Goal: Task Accomplishment & Management: Use online tool/utility

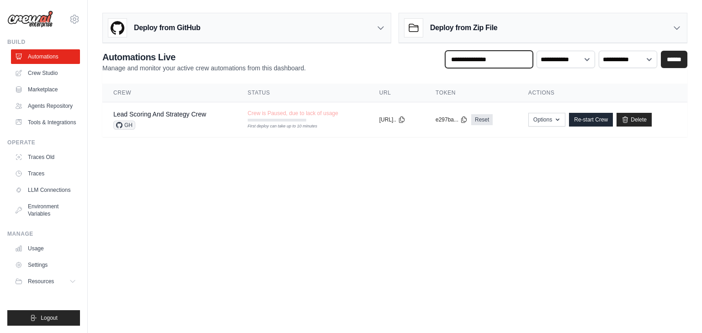
click at [490, 58] on input "text" at bounding box center [489, 59] width 88 height 17
type input "****"
click at [661, 51] on input "******" at bounding box center [674, 59] width 27 height 17
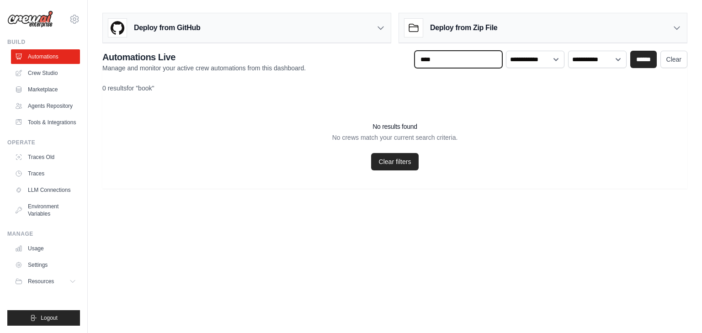
drag, startPoint x: 450, startPoint y: 58, endPoint x: 354, endPoint y: 57, distance: 96.5
click at [354, 57] on div "**********" at bounding box center [394, 62] width 585 height 22
type input "*"
type input "********"
click at [631, 51] on input "******" at bounding box center [644, 59] width 27 height 17
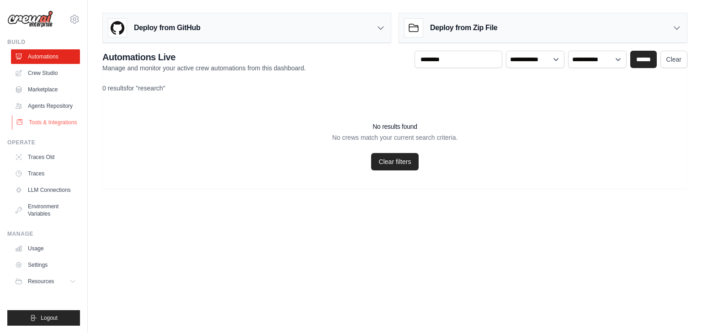
click at [40, 121] on link "Tools & Integrations" at bounding box center [46, 122] width 69 height 15
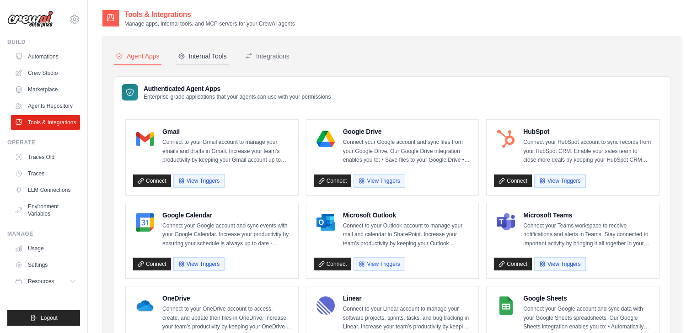
click at [209, 55] on div "Internal Tools" at bounding box center [202, 56] width 49 height 9
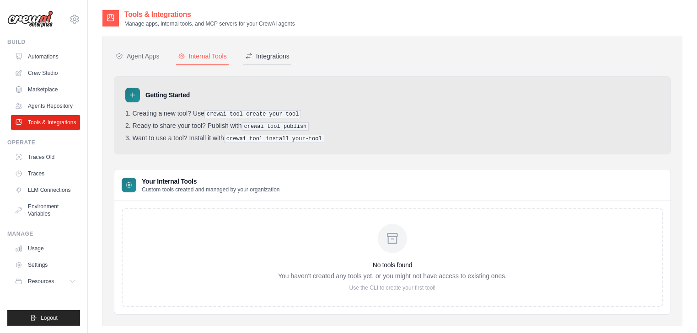
click at [285, 54] on div "Integrations" at bounding box center [267, 56] width 44 height 9
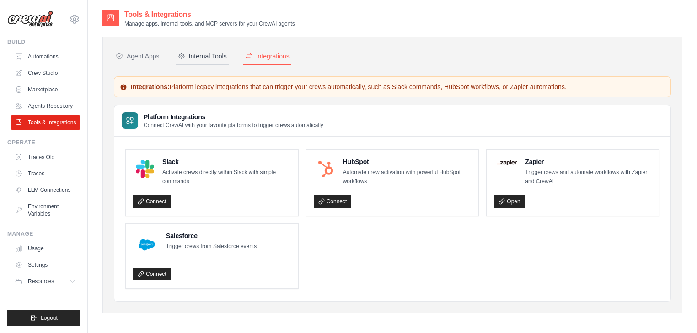
click at [207, 53] on div "Internal Tools" at bounding box center [202, 56] width 49 height 9
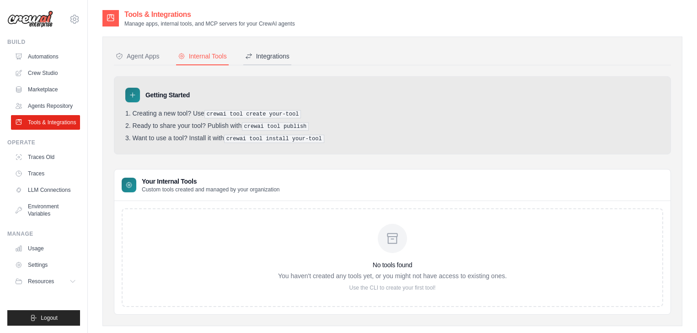
click at [270, 57] on div "Integrations" at bounding box center [267, 56] width 44 height 9
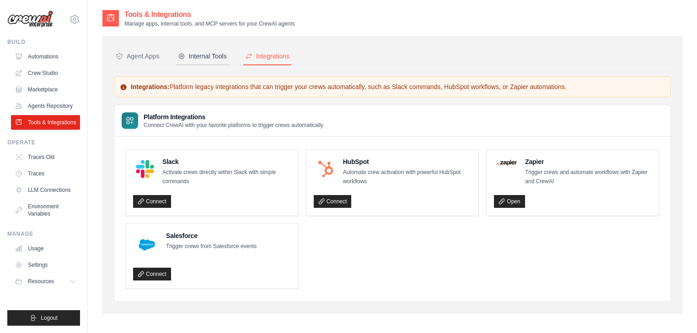
click at [200, 50] on button "Internal Tools" at bounding box center [202, 56] width 53 height 17
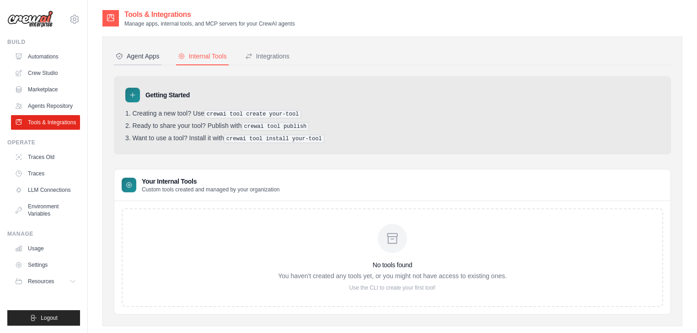
click at [135, 52] on div "Agent Apps" at bounding box center [138, 56] width 44 height 9
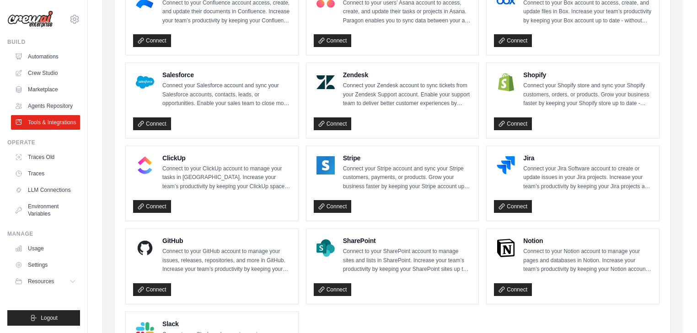
scroll to position [487, 0]
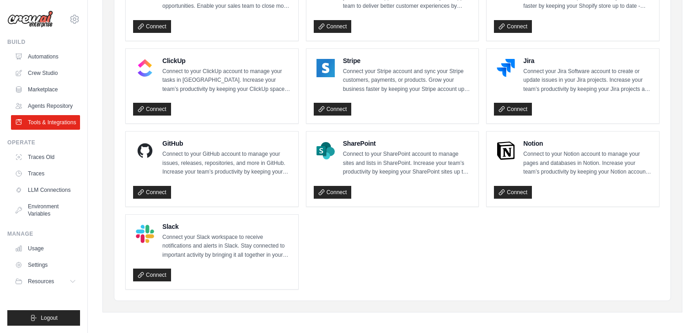
click at [533, 139] on h4 "Notion" at bounding box center [587, 143] width 129 height 9
click at [45, 188] on link "LLM Connections" at bounding box center [46, 190] width 69 height 15
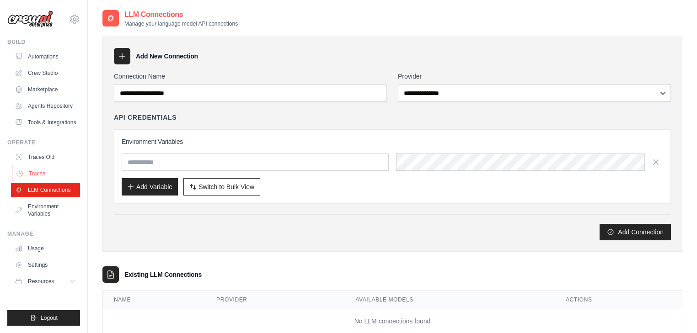
scroll to position [23, 0]
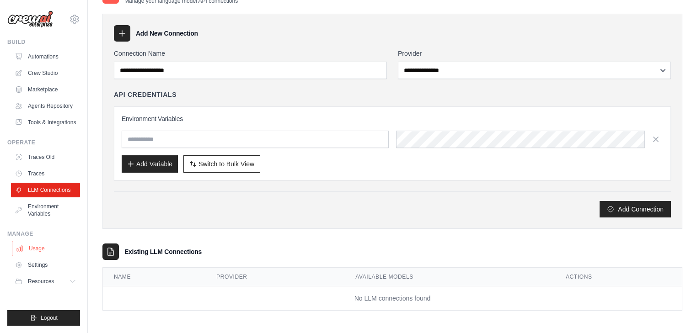
click at [32, 249] on link "Usage" at bounding box center [46, 248] width 69 height 15
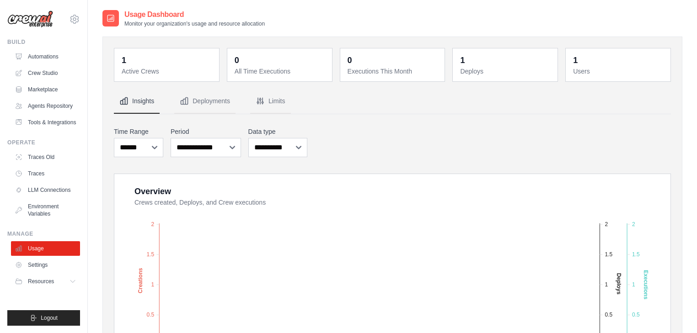
scroll to position [24, 0]
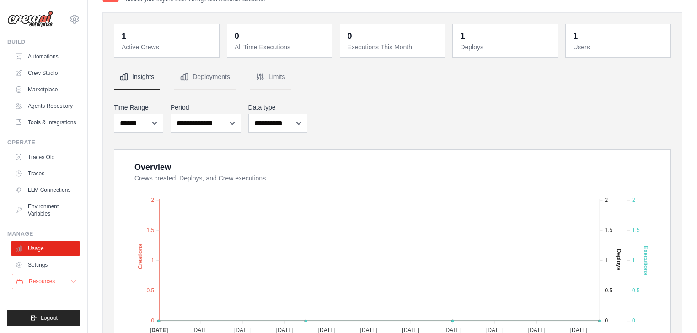
click at [64, 283] on button "Resources" at bounding box center [46, 281] width 69 height 15
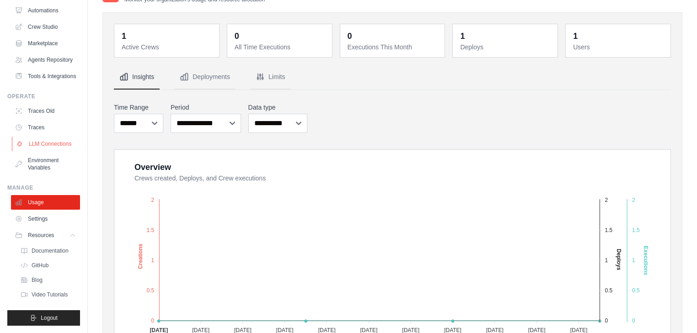
scroll to position [0, 0]
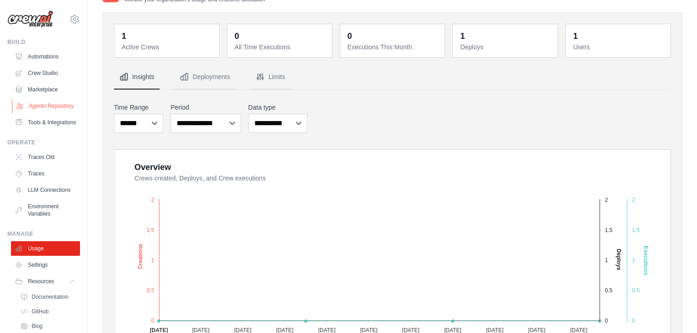
click at [36, 111] on link "Agents Repository" at bounding box center [46, 106] width 69 height 15
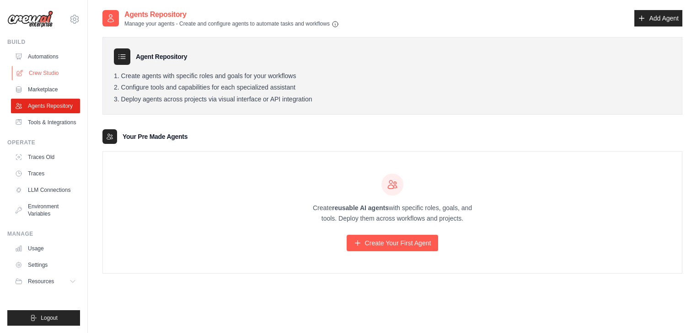
click at [40, 69] on link "Crew Studio" at bounding box center [46, 73] width 69 height 15
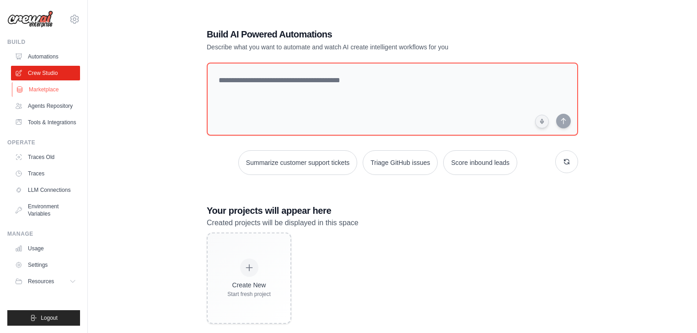
click at [34, 90] on link "Marketplace" at bounding box center [46, 89] width 69 height 15
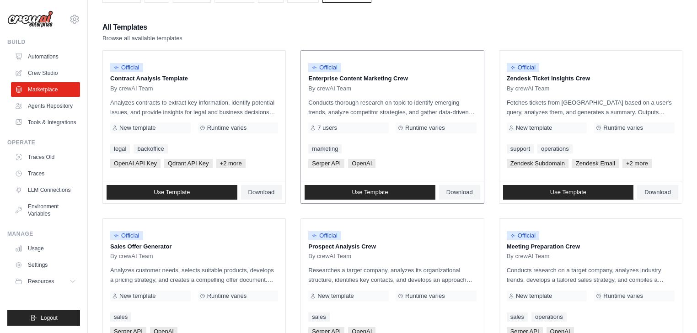
scroll to position [97, 0]
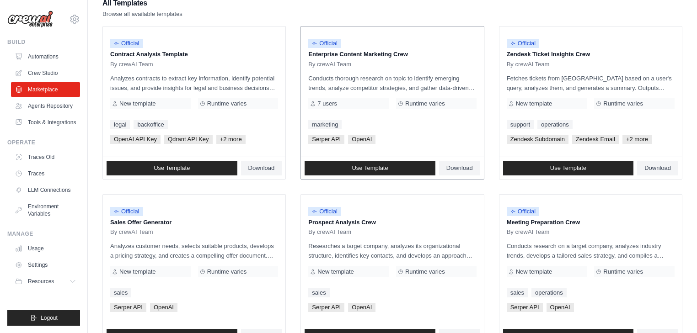
click at [330, 56] on p "Enterprise Content Marketing Crew" at bounding box center [392, 54] width 168 height 9
click at [326, 39] on span "Official" at bounding box center [324, 43] width 33 height 9
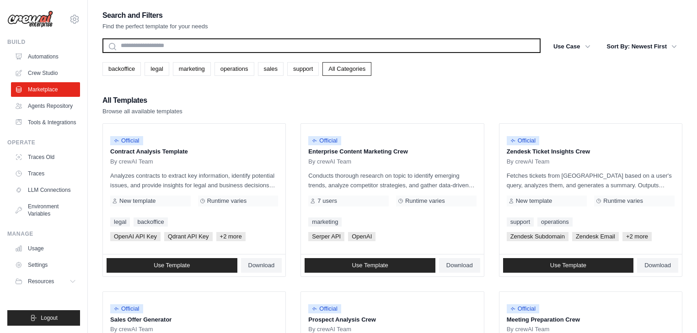
click at [145, 43] on input "text" at bounding box center [321, 45] width 438 height 15
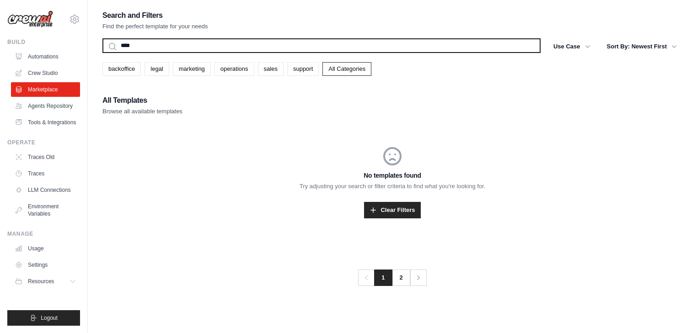
type input "********"
click at [102, 53] on button "Search" at bounding box center [102, 53] width 0 height 0
click at [123, 46] on input "********" at bounding box center [321, 45] width 438 height 15
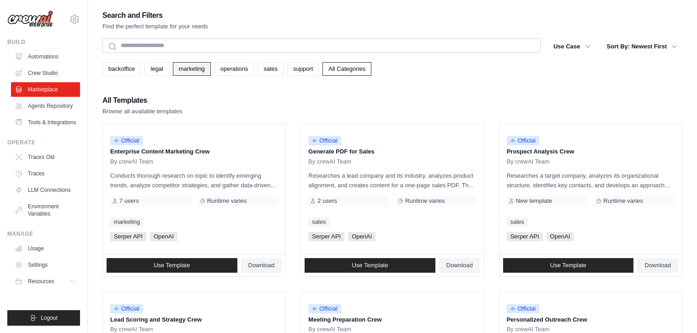
click at [195, 69] on link "marketing" at bounding box center [192, 69] width 38 height 14
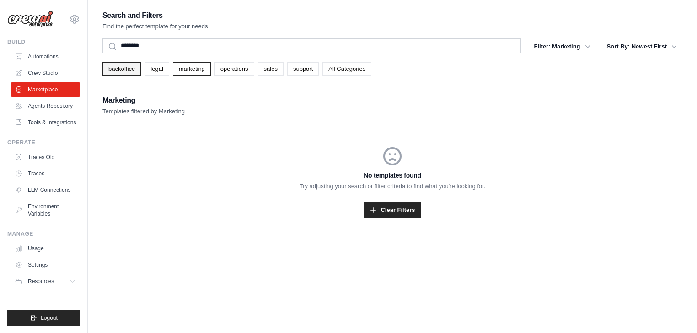
click at [120, 68] on link "backoffice" at bounding box center [121, 69] width 38 height 14
click at [157, 69] on link "legal" at bounding box center [157, 69] width 24 height 14
click at [183, 70] on link "marketing" at bounding box center [192, 69] width 38 height 14
click at [233, 70] on link "operations" at bounding box center [234, 69] width 40 height 14
click at [268, 69] on link "sales" at bounding box center [271, 69] width 26 height 14
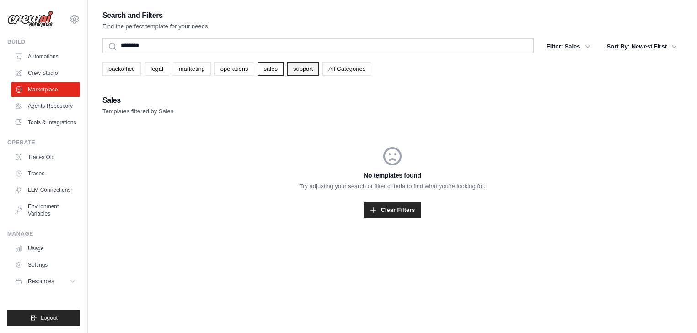
click at [301, 70] on link "support" at bounding box center [303, 69] width 32 height 14
click at [343, 71] on link "All Categories" at bounding box center [346, 69] width 49 height 14
click at [344, 69] on link "All Categories" at bounding box center [346, 69] width 49 height 14
click at [343, 68] on link "All Categories" at bounding box center [346, 69] width 49 height 14
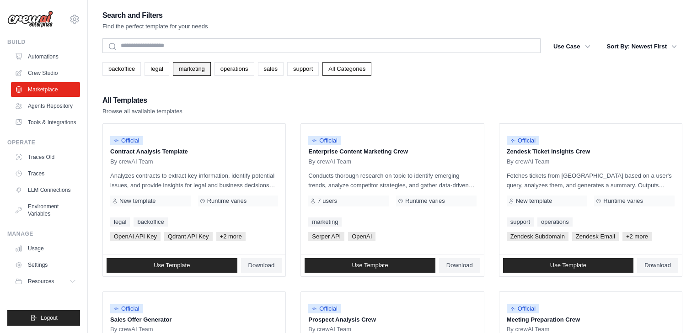
click at [182, 70] on link "marketing" at bounding box center [192, 69] width 38 height 14
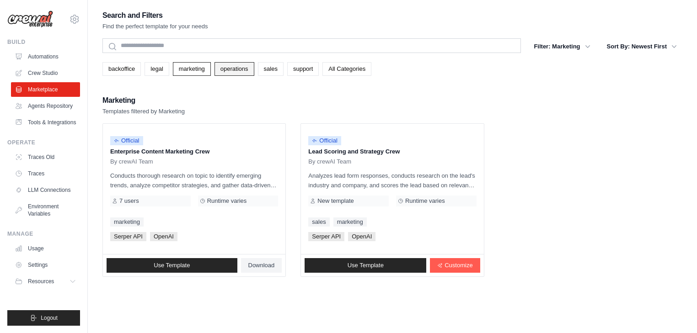
click at [232, 69] on link "operations" at bounding box center [234, 69] width 40 height 14
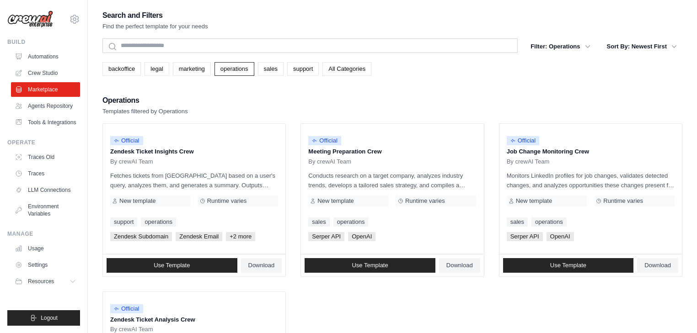
click at [351, 62] on div "backoffice legal marketing operations sales support All Categories" at bounding box center [392, 65] width 580 height 21
click at [341, 70] on link "All Categories" at bounding box center [346, 69] width 49 height 14
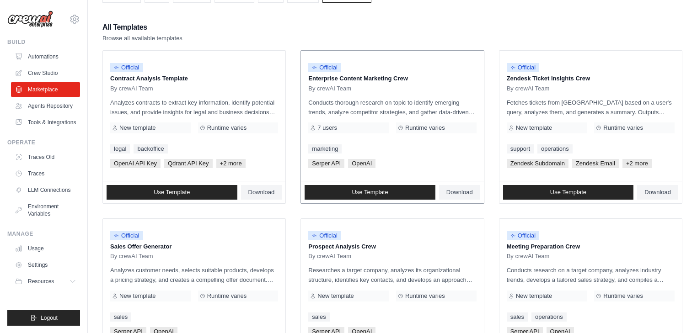
scroll to position [122, 0]
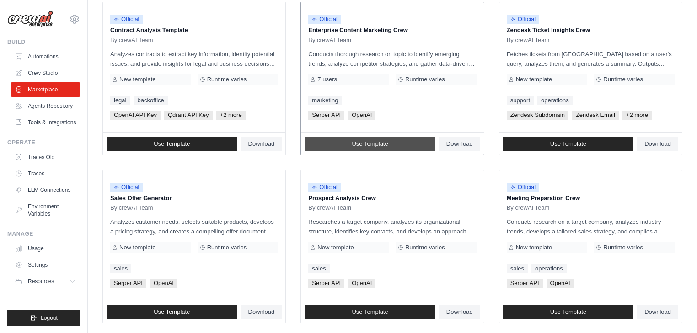
click at [375, 144] on span "Use Template" at bounding box center [370, 143] width 36 height 7
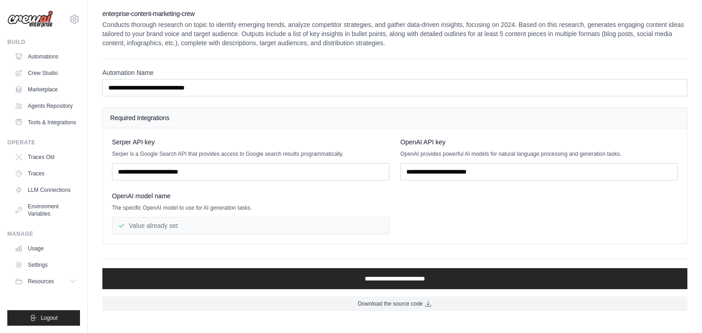
click at [121, 142] on span "Serper API key" at bounding box center [133, 142] width 43 height 9
click at [113, 140] on span "Serper API key" at bounding box center [133, 142] width 43 height 9
drag, startPoint x: 113, startPoint y: 140, endPoint x: 155, endPoint y: 143, distance: 42.6
click at [155, 143] on div "Serper API key" at bounding box center [251, 142] width 278 height 9
